Goal: Task Accomplishment & Management: Manage account settings

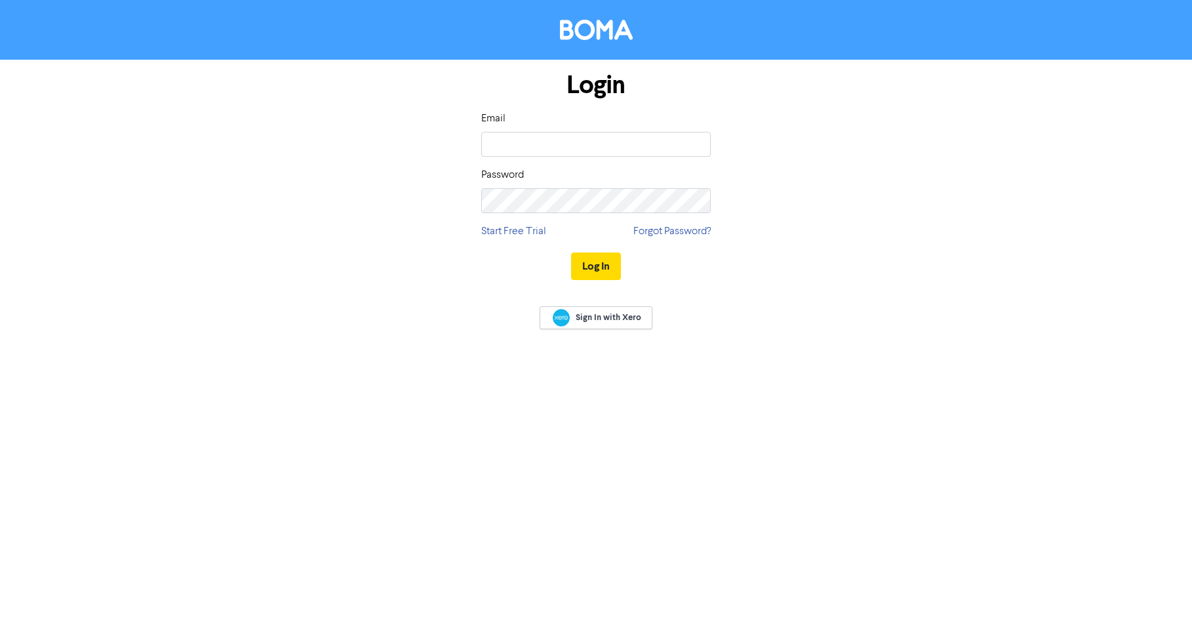
type input "[EMAIL_ADDRESS][DOMAIN_NAME]"
click at [571, 252] on button "Log In" at bounding box center [596, 266] width 50 height 28
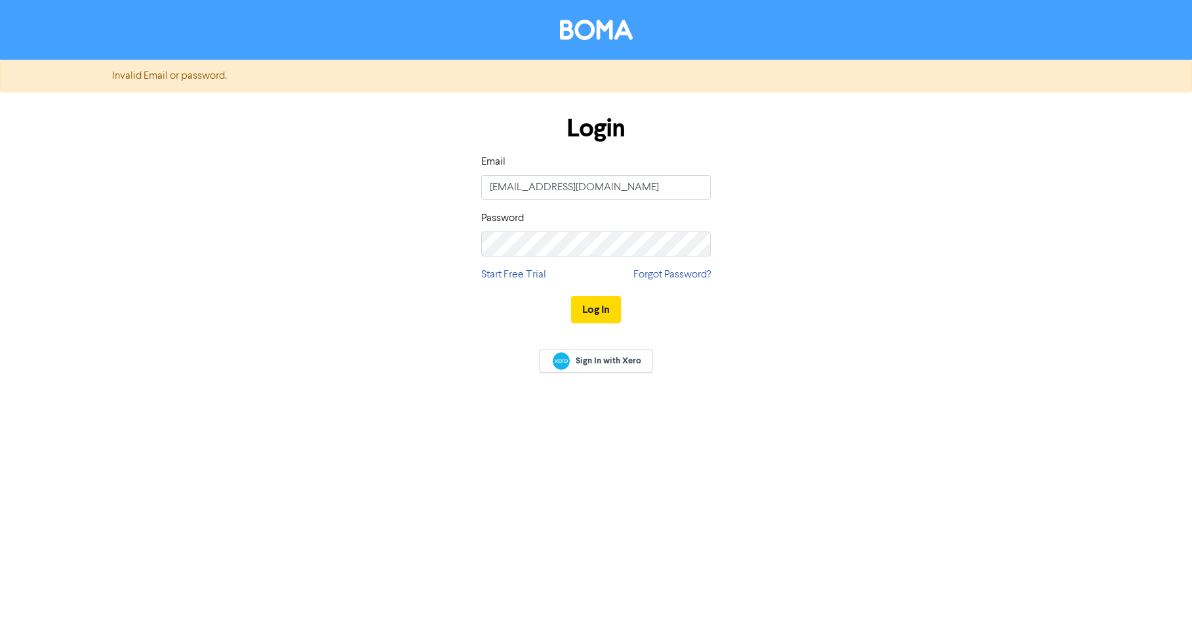
click at [614, 279] on div "Login Email [EMAIL_ADDRESS][DOMAIN_NAME] Password Start Free Trial Forgot Passw…" at bounding box center [595, 219] width 249 height 233
click at [454, 246] on div "Login Email [EMAIL_ADDRESS][DOMAIN_NAME] Password Start Free Trial Forgot Passw…" at bounding box center [595, 219] width 747 height 233
click at [597, 310] on button "Log In" at bounding box center [596, 310] width 50 height 28
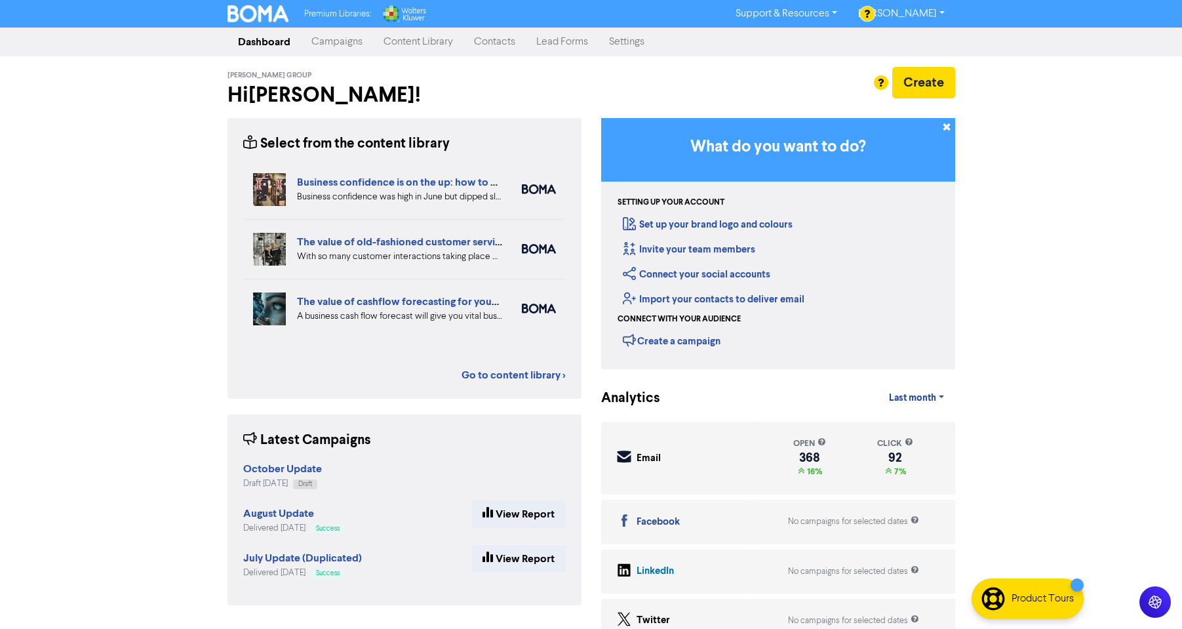
click at [344, 46] on link "Campaigns" at bounding box center [337, 42] width 72 height 26
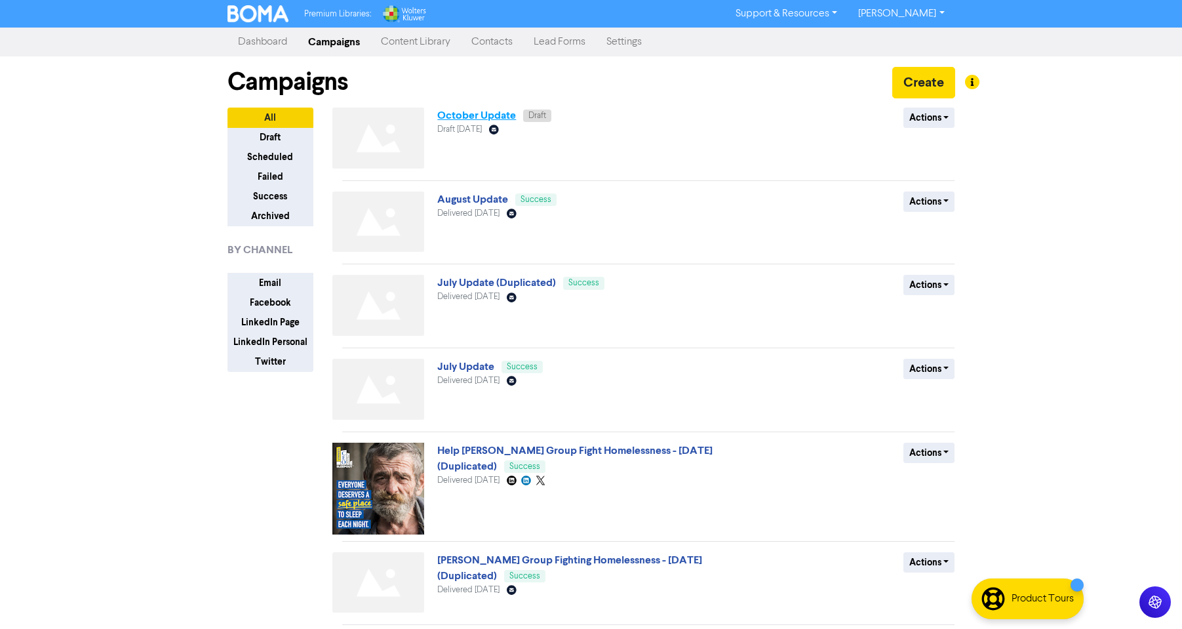
click at [492, 115] on link "October Update" at bounding box center [476, 115] width 79 height 13
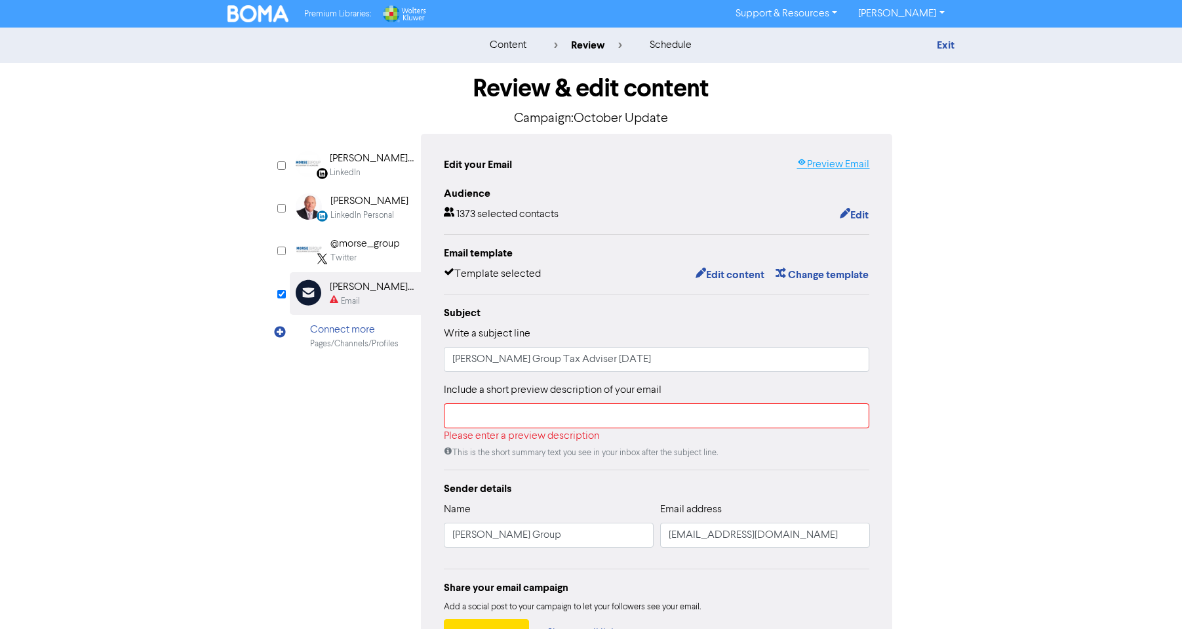
click at [822, 165] on link "Preview Email" at bounding box center [833, 165] width 73 height 16
click at [521, 416] on input "text" at bounding box center [657, 415] width 426 height 25
click at [755, 483] on div "Sender details" at bounding box center [657, 489] width 426 height 16
click at [826, 414] on input "text" at bounding box center [657, 415] width 426 height 25
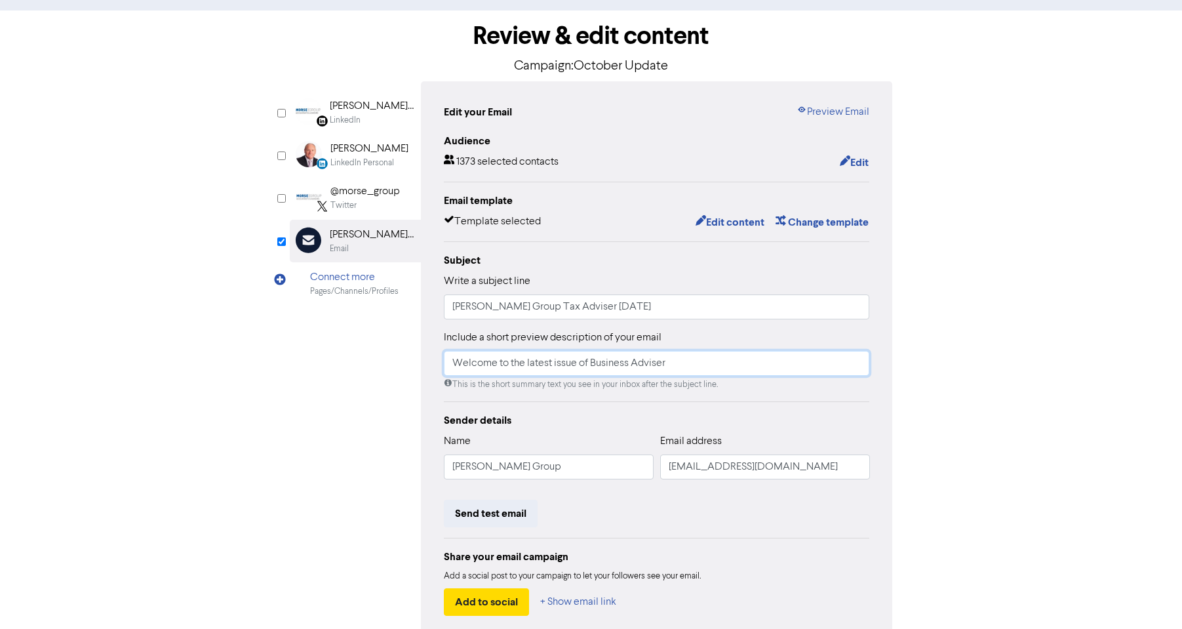
scroll to position [123, 0]
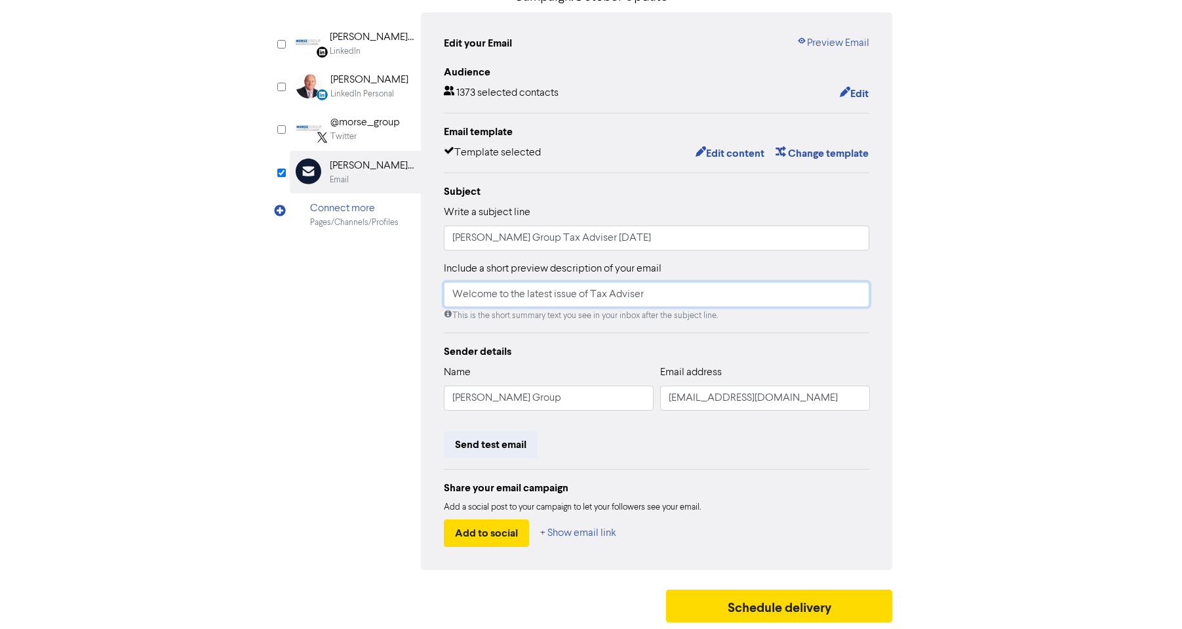
click at [740, 303] on input "Welcome to the latest issue of Tax Adviser" at bounding box center [657, 294] width 426 height 25
type input "Welcome to the latest issue of Tax Adviser - our monthly newsletter for SME's"
click at [789, 609] on button "Schedule delivery" at bounding box center [779, 605] width 227 height 33
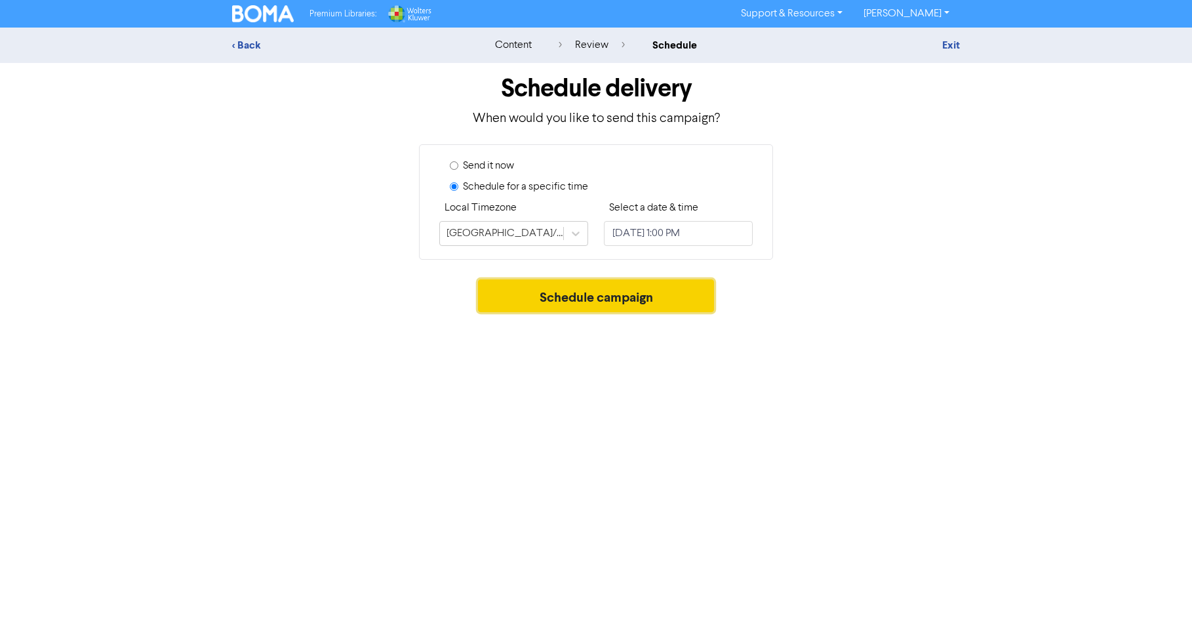
click at [590, 298] on button "Schedule campaign" at bounding box center [596, 295] width 237 height 33
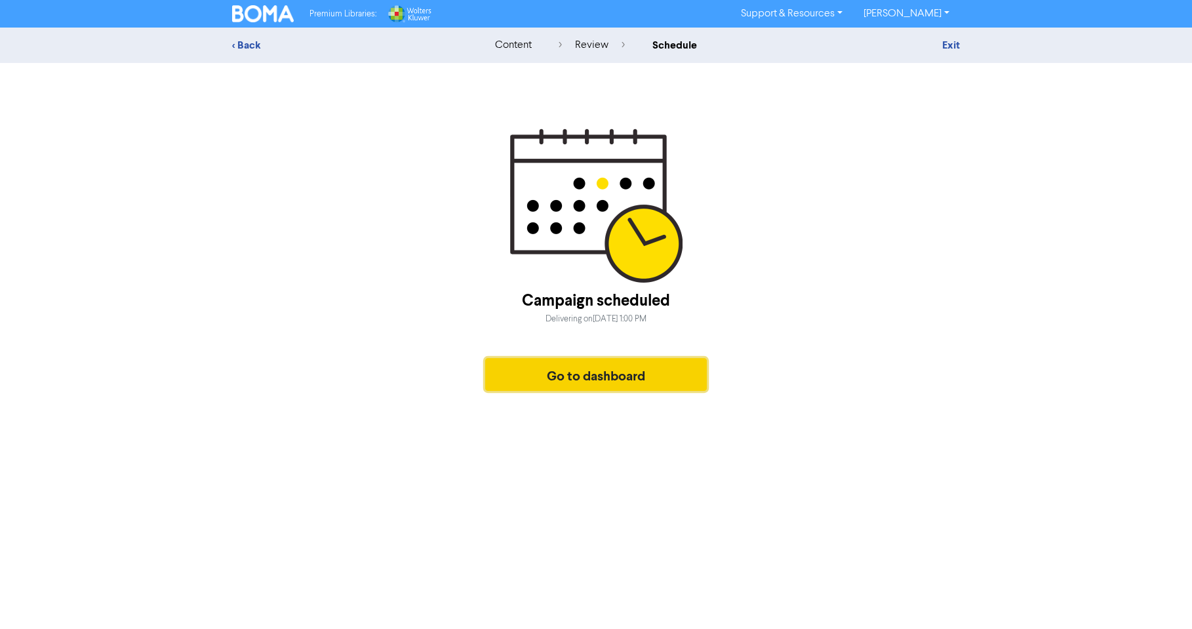
click at [606, 370] on button "Go to dashboard" at bounding box center [596, 374] width 222 height 33
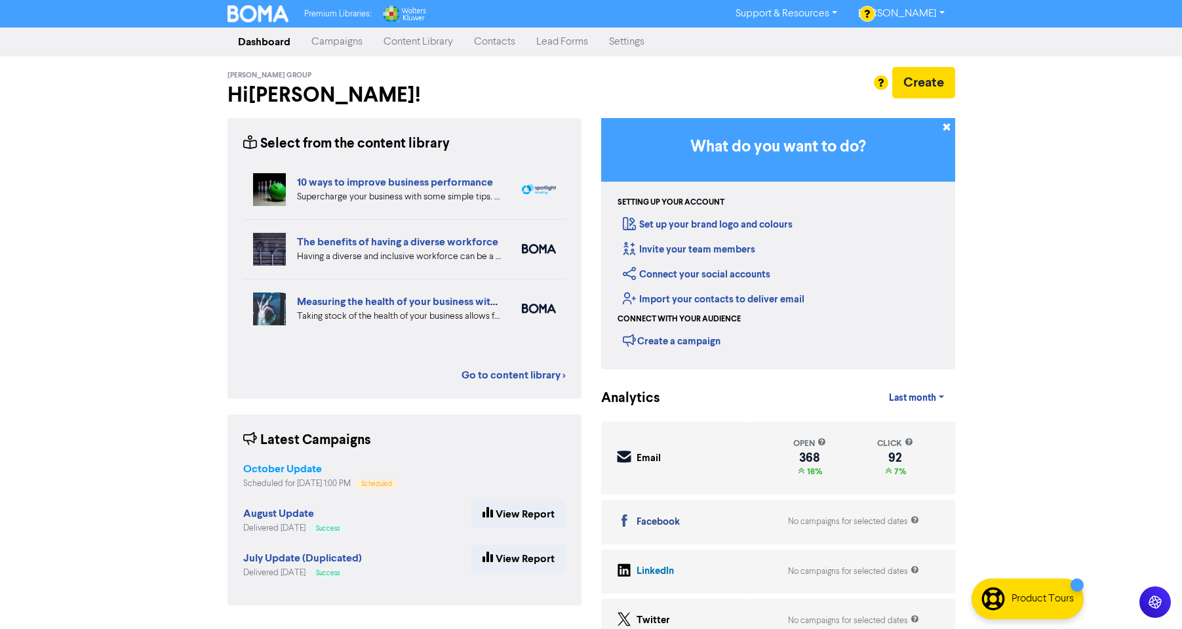
click at [304, 471] on strong "October Update" at bounding box center [282, 468] width 79 height 13
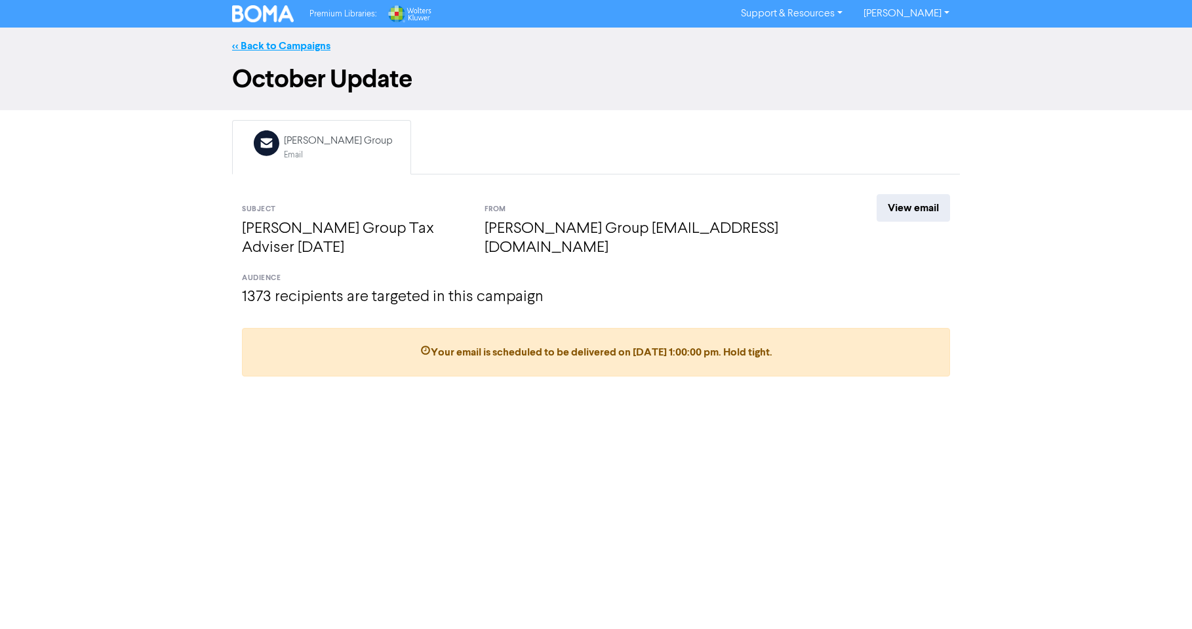
click at [308, 41] on link "<< Back to Campaigns" at bounding box center [281, 45] width 98 height 13
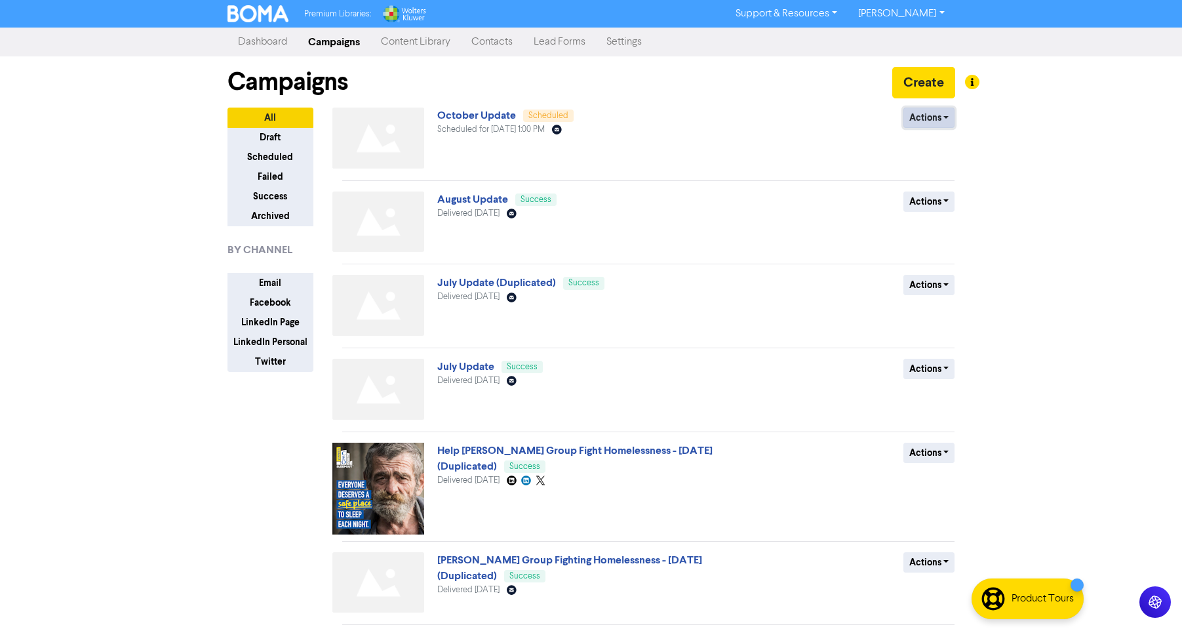
click at [947, 127] on button "Actions" at bounding box center [929, 118] width 52 height 20
click at [945, 152] on button "Revert to draft" at bounding box center [956, 145] width 104 height 21
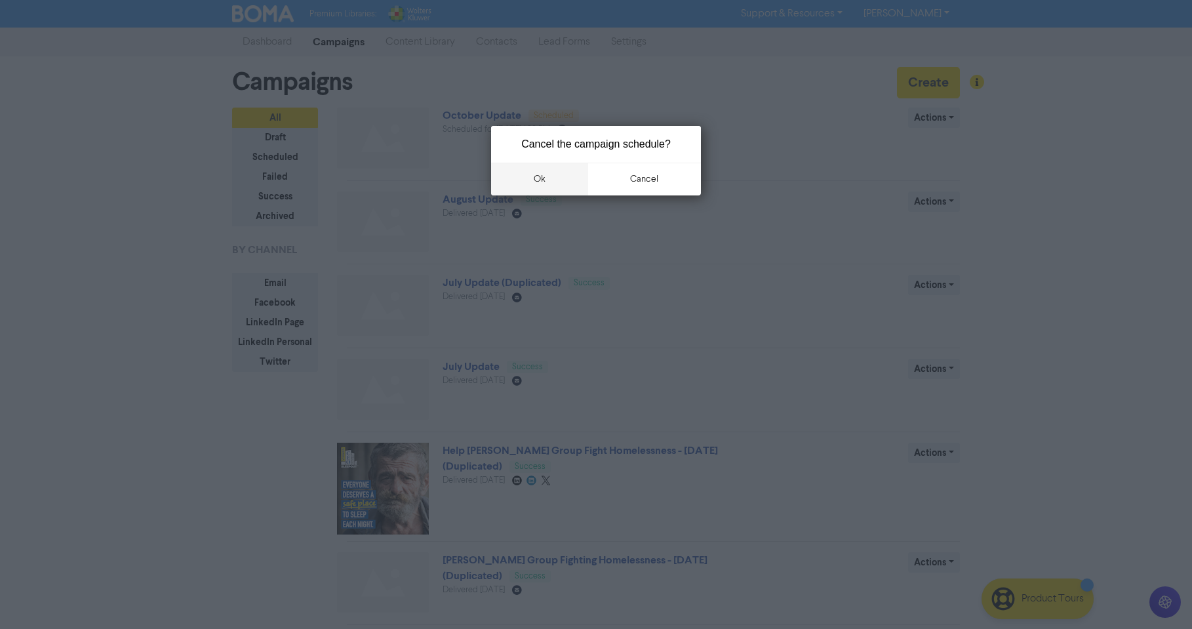
click at [545, 179] on button "ok" at bounding box center [539, 179] width 97 height 33
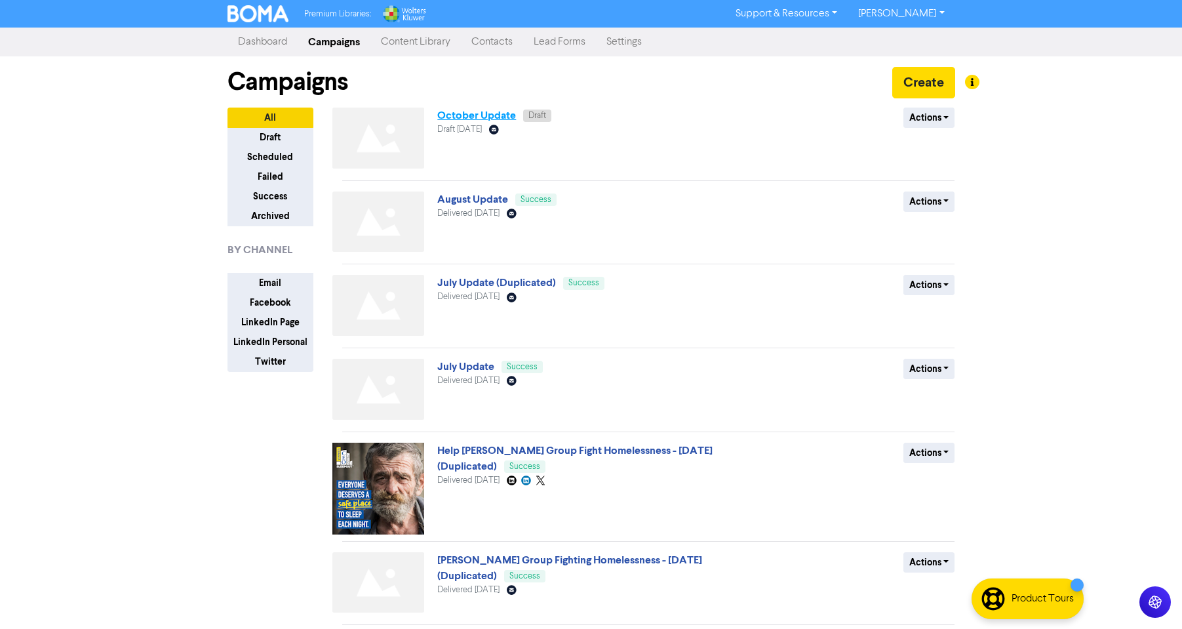
click at [490, 121] on link "October Update" at bounding box center [476, 115] width 79 height 13
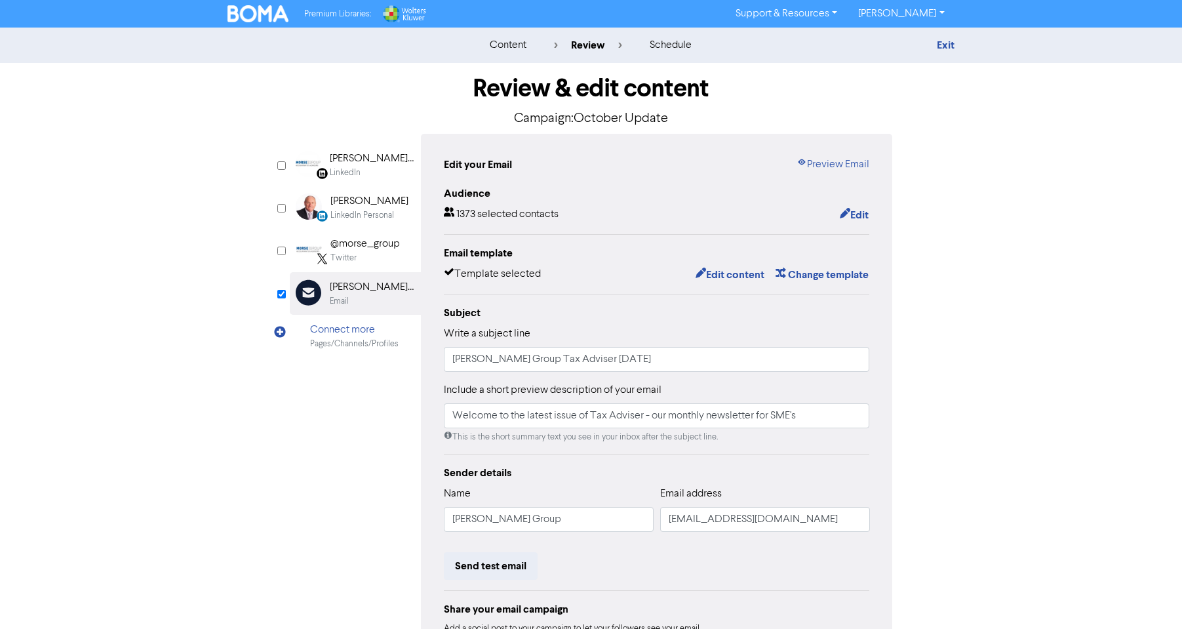
scroll to position [123, 0]
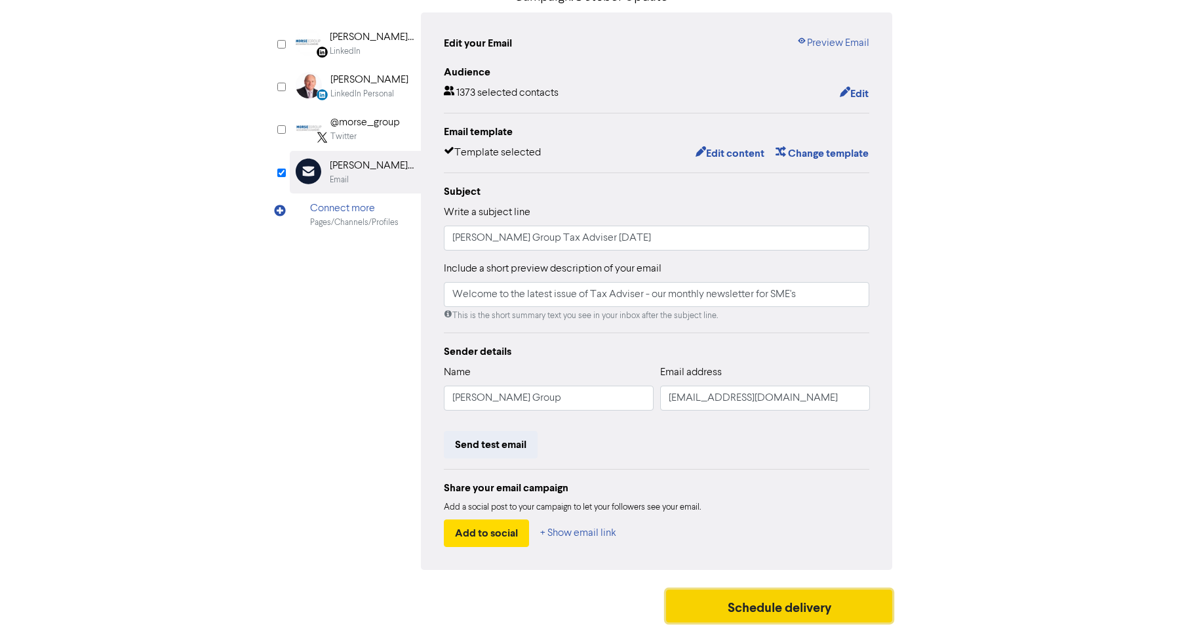
click at [790, 609] on button "Schedule delivery" at bounding box center [779, 605] width 227 height 33
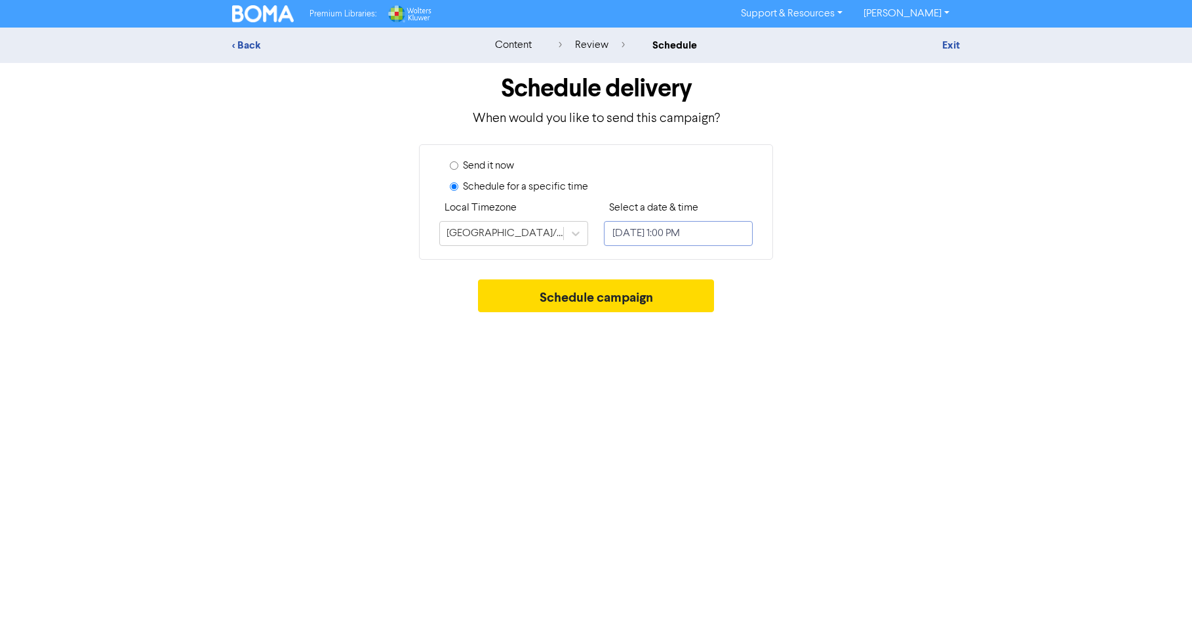
click at [665, 238] on input "[DATE] 1:00 PM" at bounding box center [678, 233] width 149 height 25
select select "9"
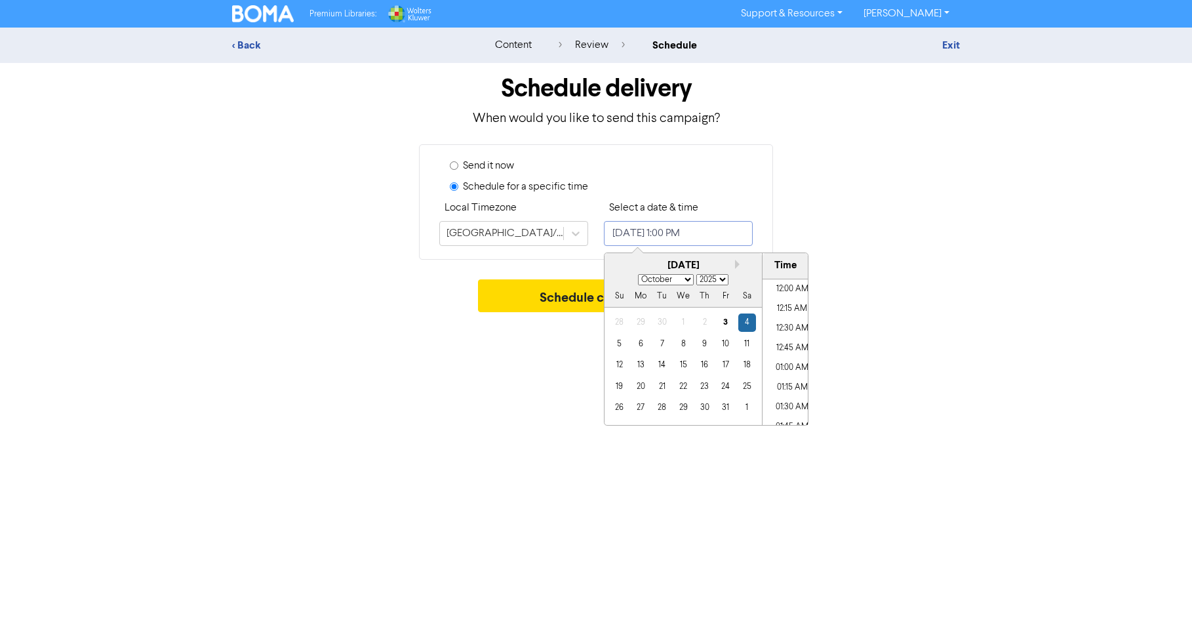
scroll to position [960, 0]
click at [720, 323] on div "3" at bounding box center [726, 322] width 18 height 18
type input "[DATE] 1:00 PM"
click at [785, 353] on li "01:00 PM" at bounding box center [791, 352] width 59 height 20
click at [511, 359] on div "Premium Libraries: Support & Resources Video Tutorials FAQ & Guides Marketing E…" at bounding box center [596, 314] width 1192 height 629
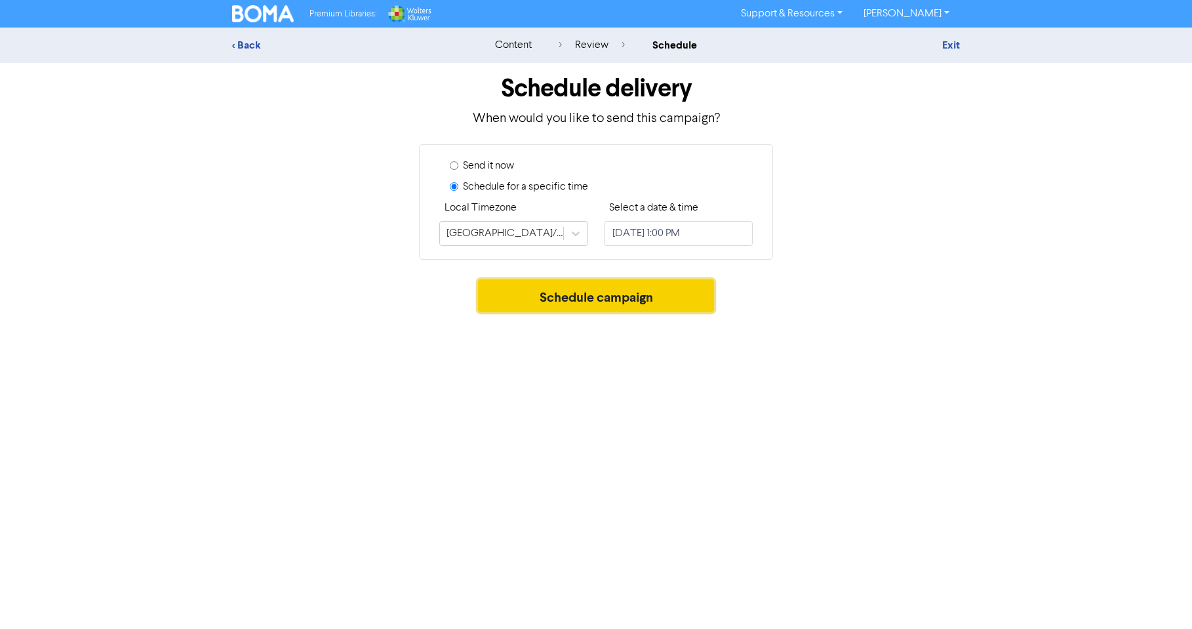
click at [595, 293] on button "Schedule campaign" at bounding box center [596, 295] width 237 height 33
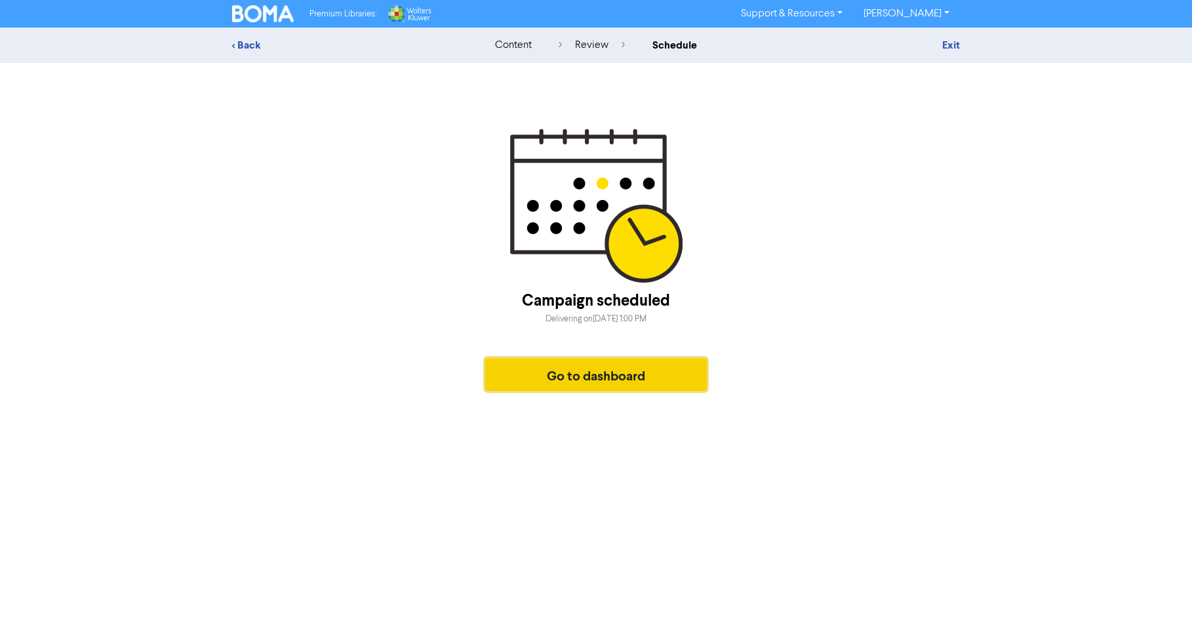
click at [604, 376] on button "Go to dashboard" at bounding box center [596, 374] width 222 height 33
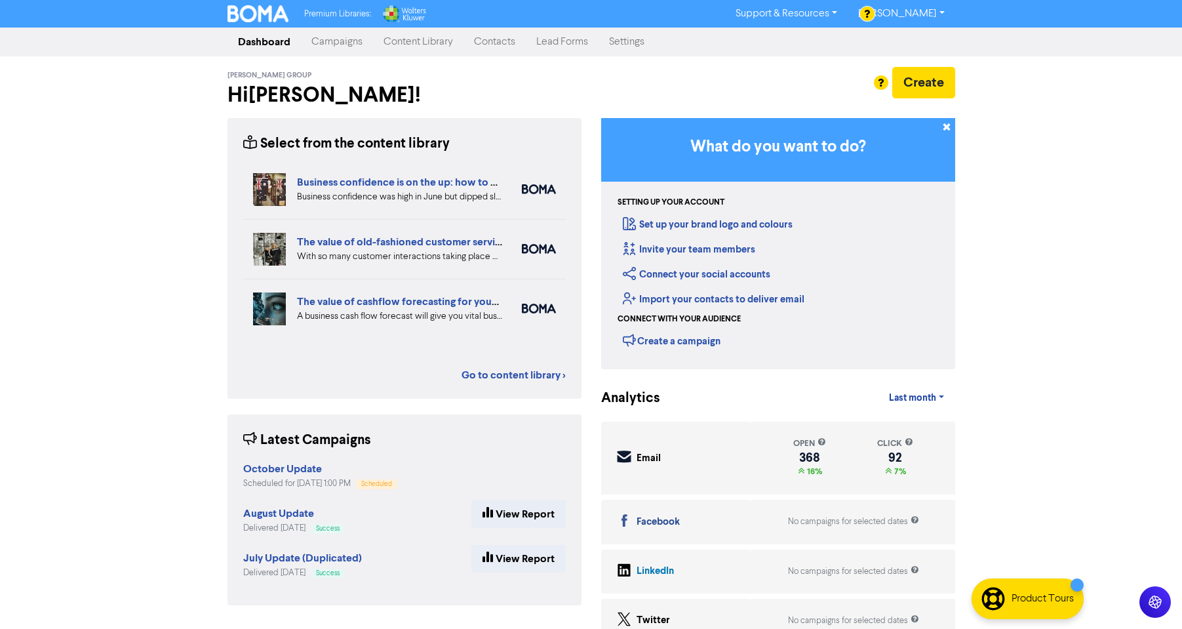
click at [943, 13] on link "[PERSON_NAME]" at bounding box center [901, 13] width 107 height 21
click at [905, 41] on button "Log Out" at bounding box center [900, 39] width 104 height 16
